Goal: Find contact information: Find contact information

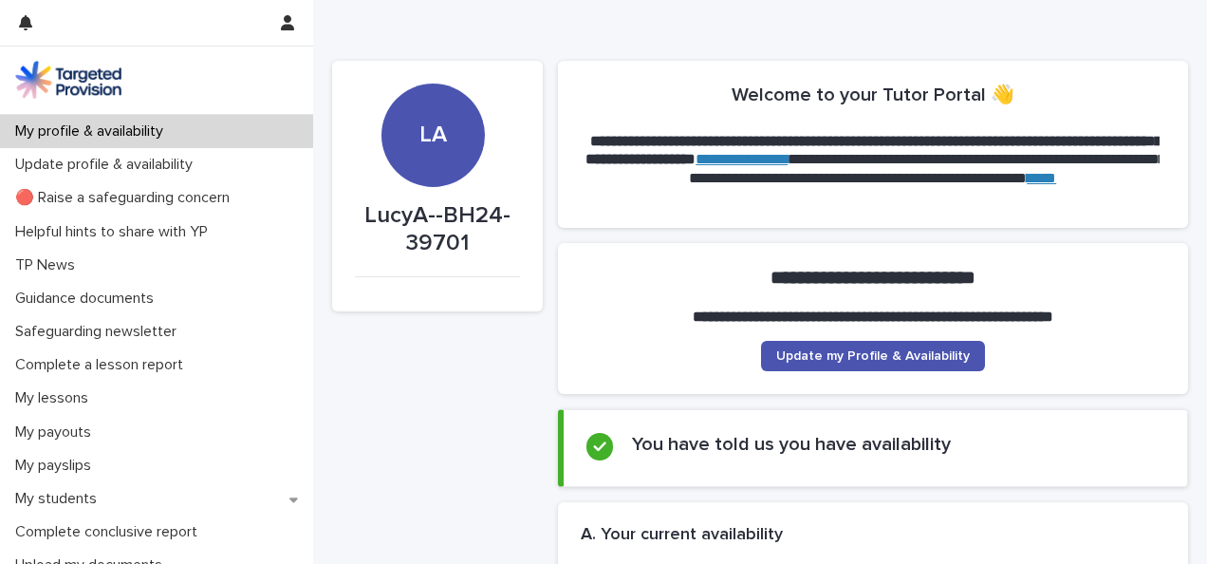
scroll to position [148, 0]
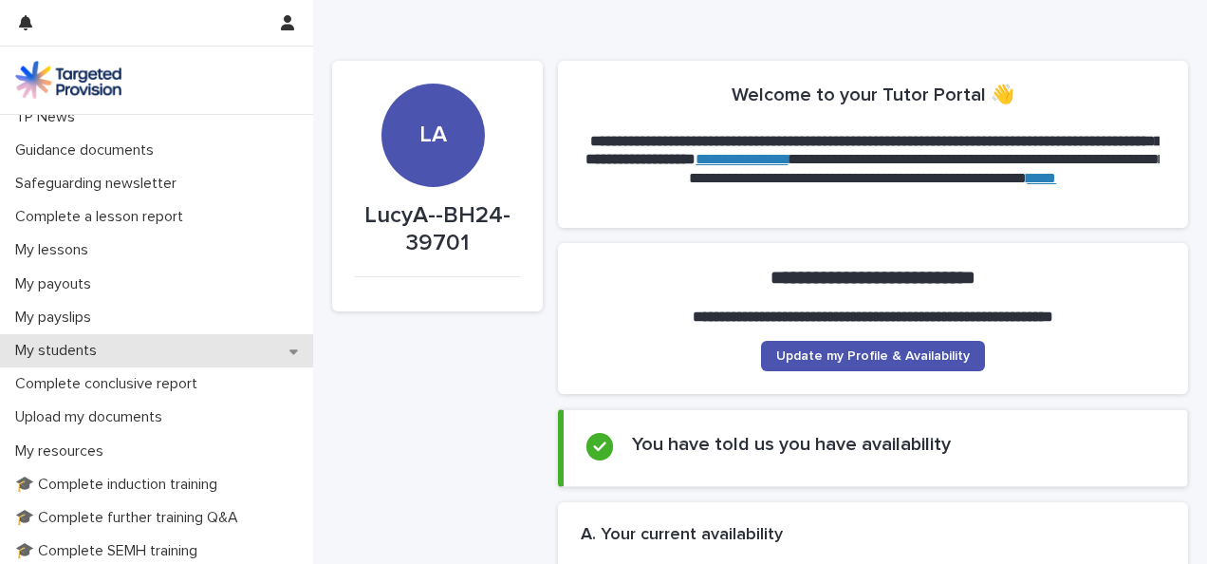
click at [239, 354] on div "My students" at bounding box center [156, 350] width 313 height 33
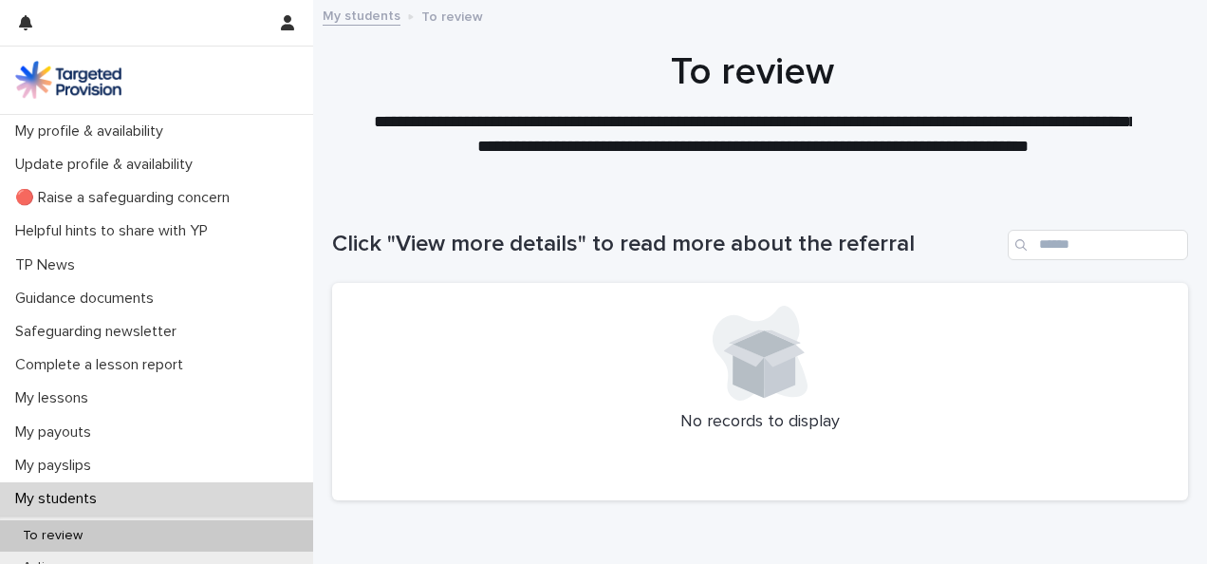
scroll to position [393, 0]
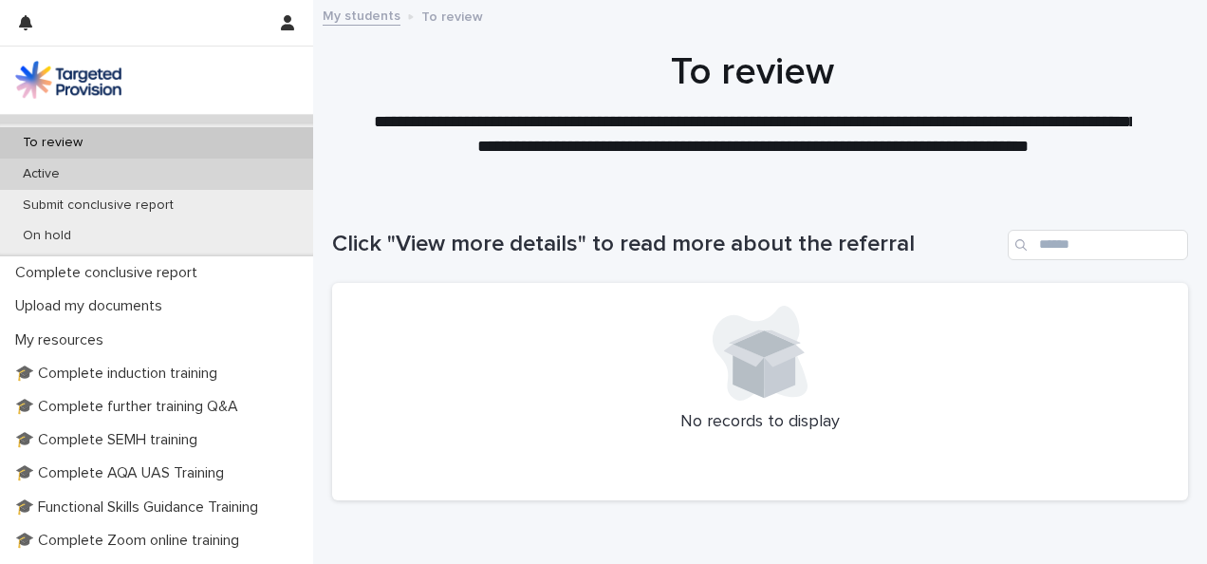
click at [183, 176] on div "Active" at bounding box center [156, 173] width 313 height 31
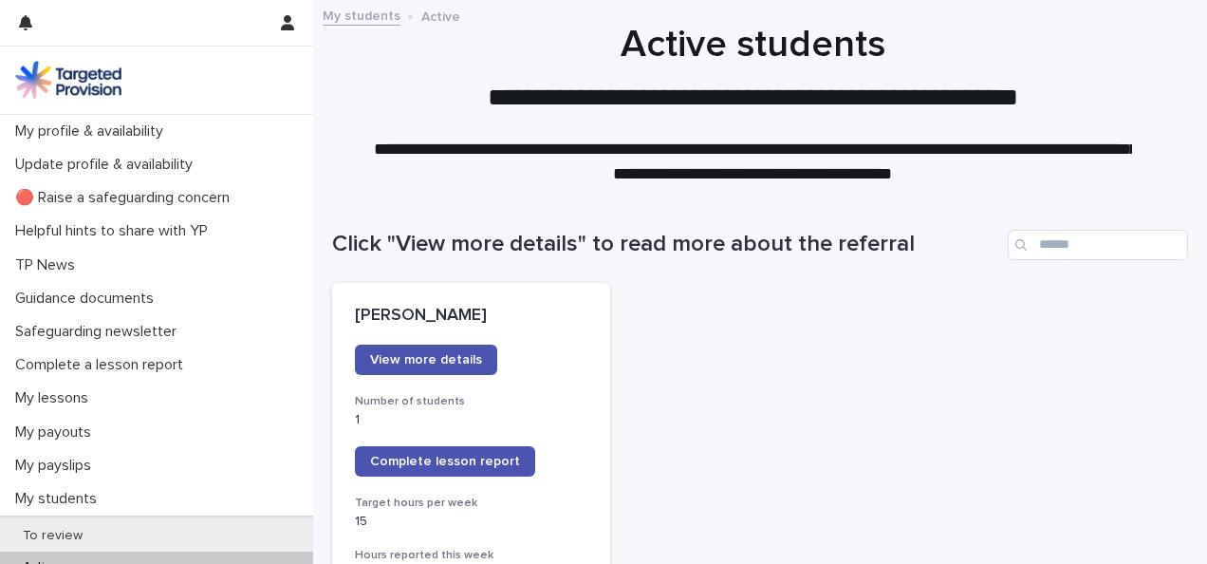
click at [920, 281] on div "Click "View more details" to read more about the referral" at bounding box center [760, 237] width 856 height 91
click at [489, 349] on link "View more details" at bounding box center [426, 359] width 142 height 30
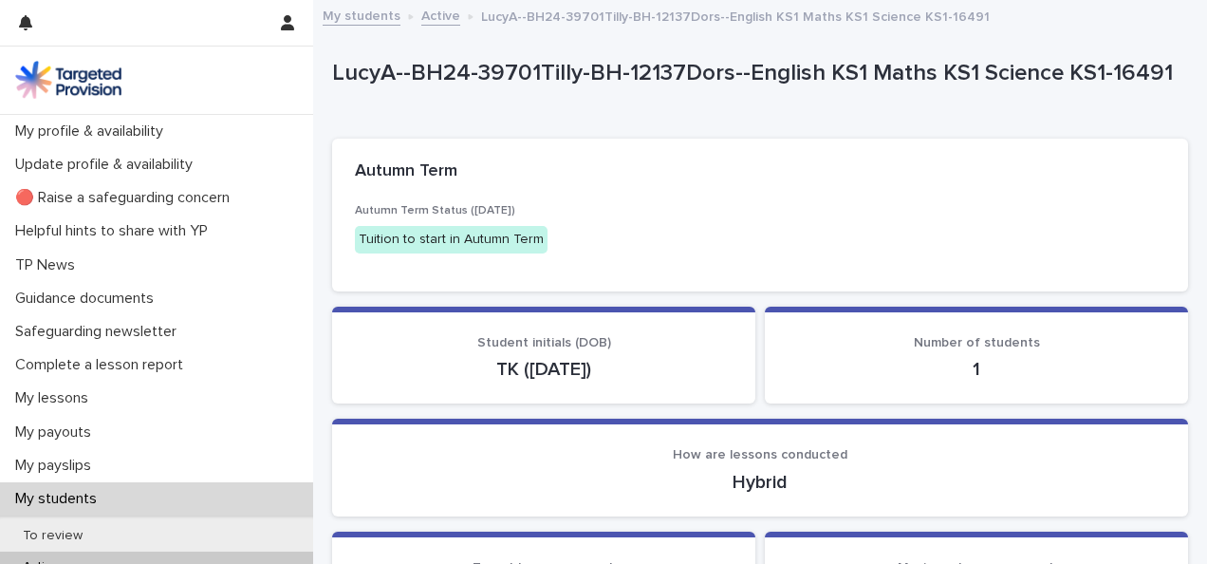
click at [660, 264] on div "Autumn Term Status ([DATE]) Tuition to start in Autumn Term" at bounding box center [760, 236] width 810 height 64
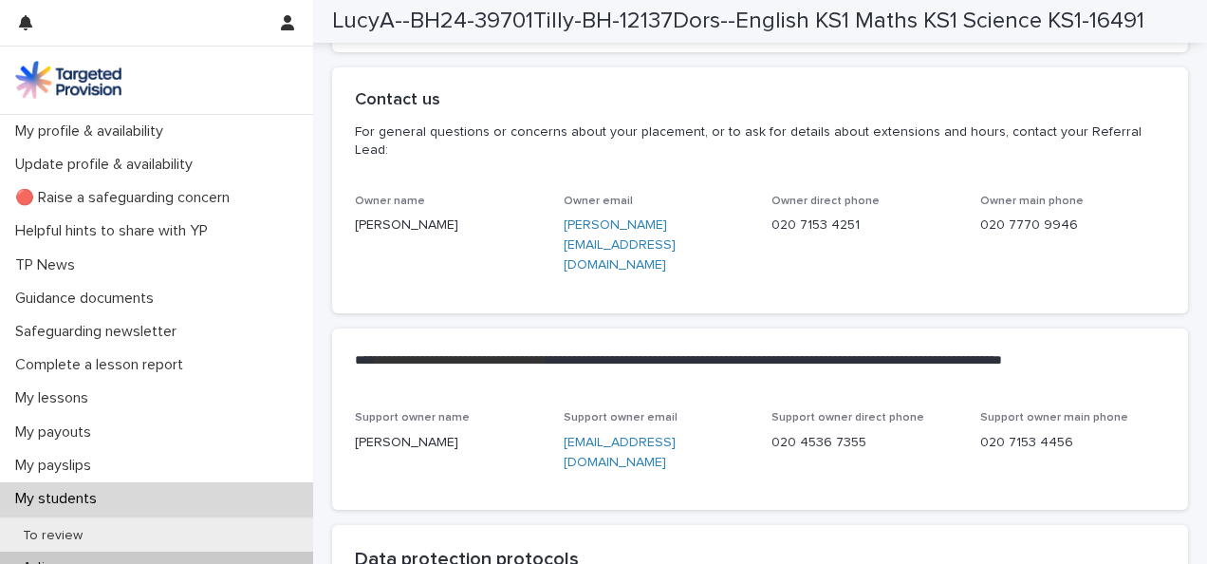
scroll to position [4440, 0]
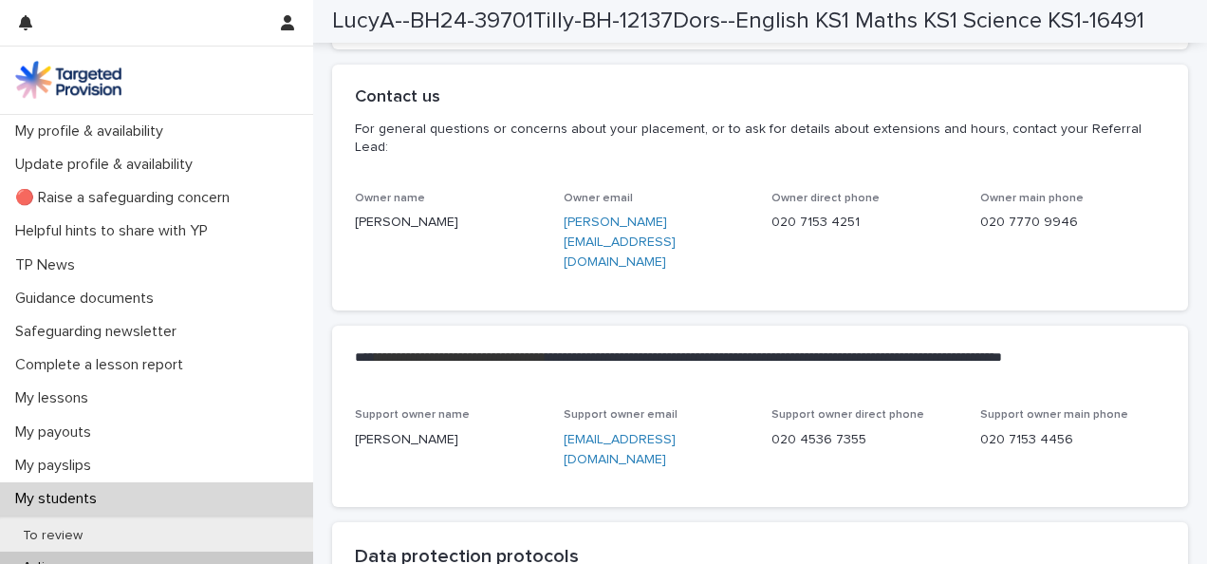
drag, startPoint x: 634, startPoint y: 449, endPoint x: 560, endPoint y: 416, distance: 81.1
click at [564, 430] on p "[EMAIL_ADDRESS][DOMAIN_NAME]" at bounding box center [657, 450] width 186 height 40
copy link "[EMAIL_ADDRESS][DOMAIN_NAME]"
drag, startPoint x: 743, startPoint y: 247, endPoint x: 557, endPoint y: 250, distance: 186.0
click at [557, 250] on div "Owner name [PERSON_NAME] Owner email [PERSON_NAME][EMAIL_ADDRESS][DOMAIN_NAME] …" at bounding box center [760, 240] width 810 height 96
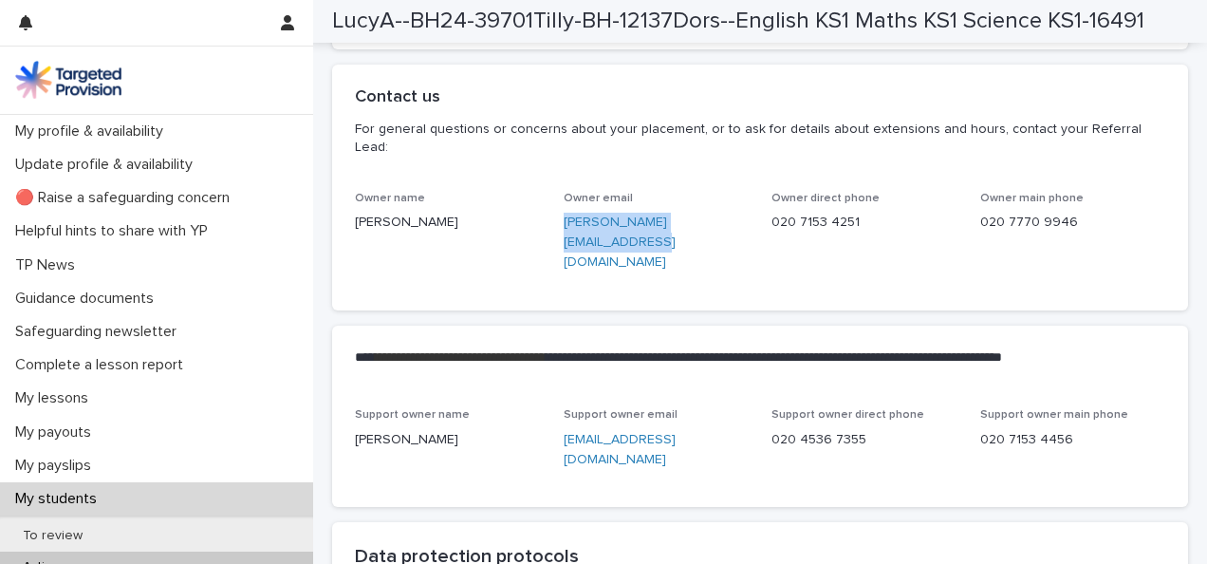
copy link "[PERSON_NAME][EMAIL_ADDRESS][DOMAIN_NAME]"
